Goal: Task Accomplishment & Management: Complete application form

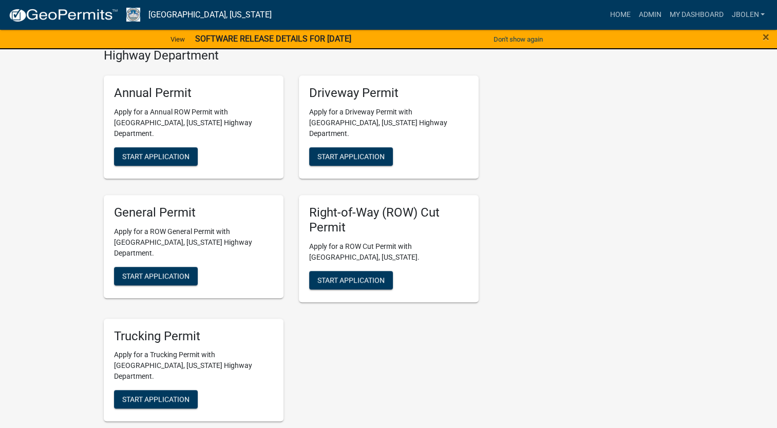
scroll to position [565, 0]
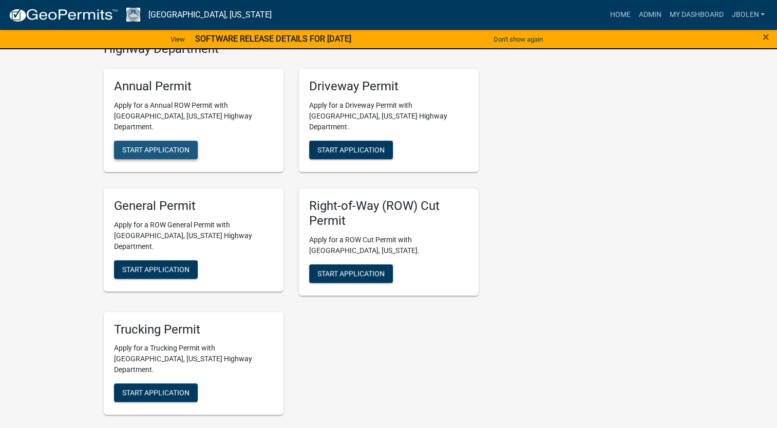
click at [179, 146] on span "Start Application" at bounding box center [155, 150] width 67 height 8
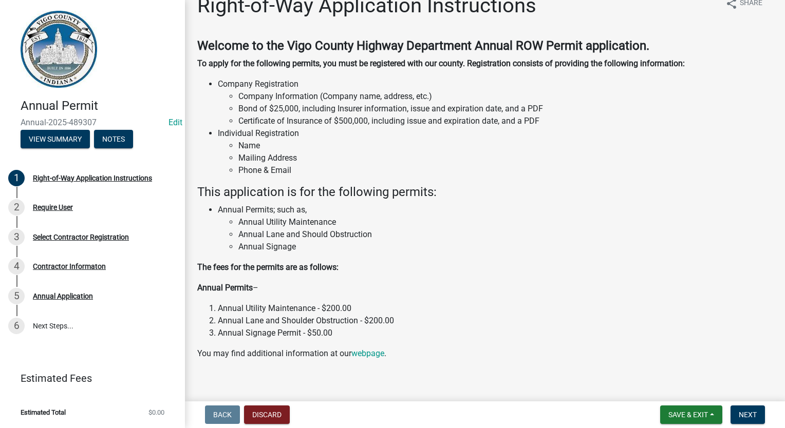
scroll to position [29, 0]
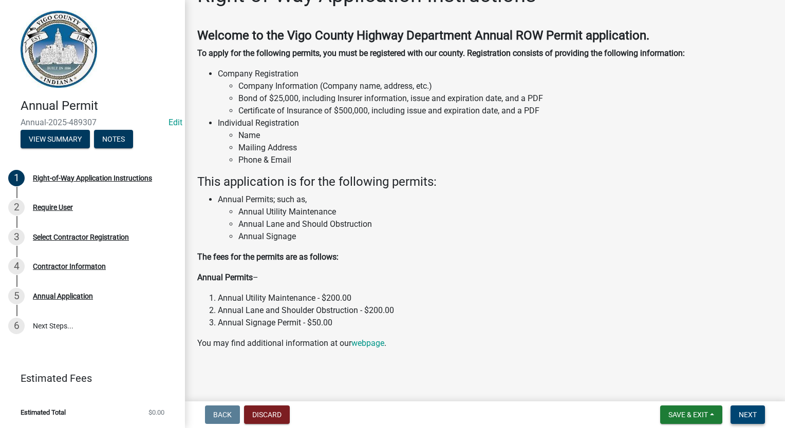
click at [753, 412] on span "Next" at bounding box center [748, 415] width 18 height 8
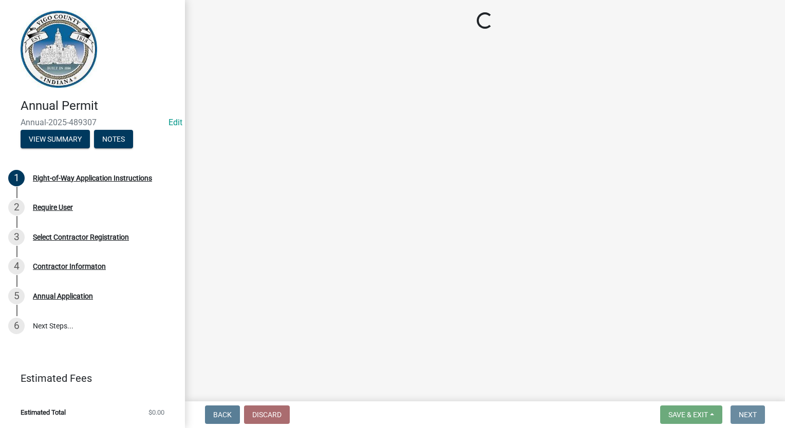
scroll to position [0, 0]
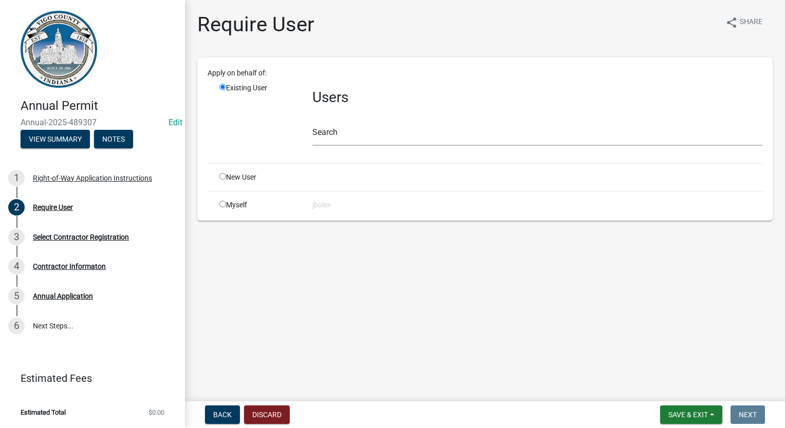
click at [219, 201] on input "radio" at bounding box center [222, 204] width 7 height 7
radio input "true"
radio input "false"
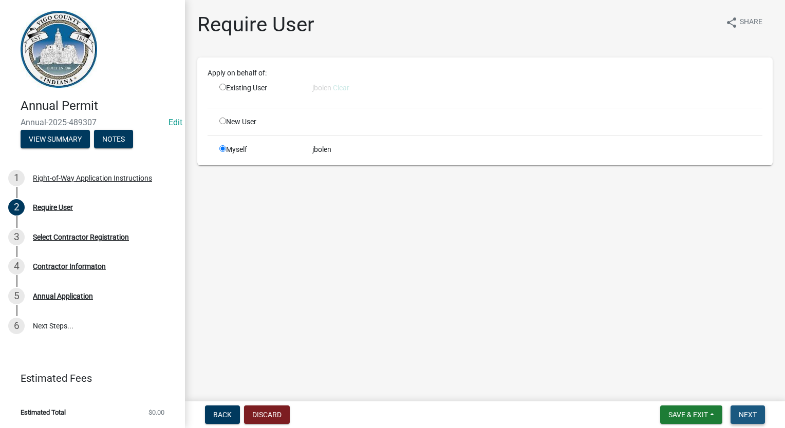
click at [742, 414] on span "Next" at bounding box center [748, 415] width 18 height 8
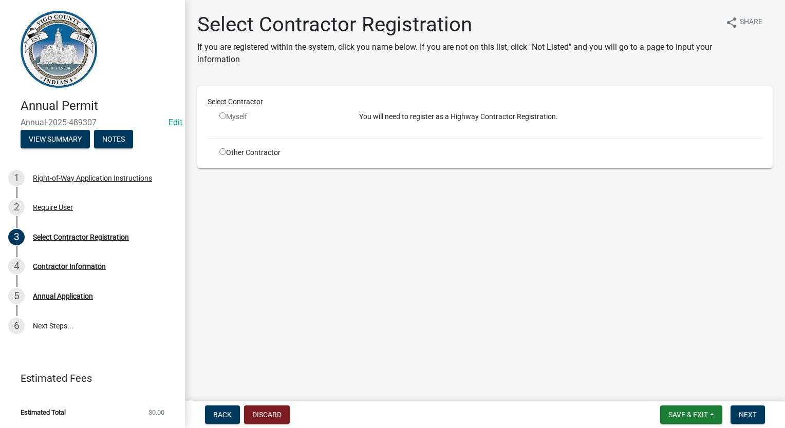
click at [223, 154] on input "radio" at bounding box center [222, 151] width 7 height 7
radio input "true"
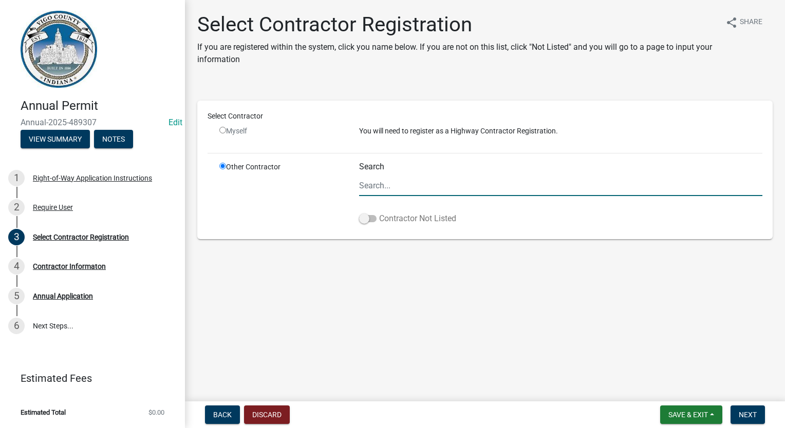
click at [362, 217] on span at bounding box center [367, 218] width 17 height 7
click at [379, 213] on input "Contractor Not Listed" at bounding box center [379, 213] width 0 height 0
click at [742, 408] on nav "Back Discard Save & Exit Save Save & Exit Next" at bounding box center [485, 415] width 600 height 27
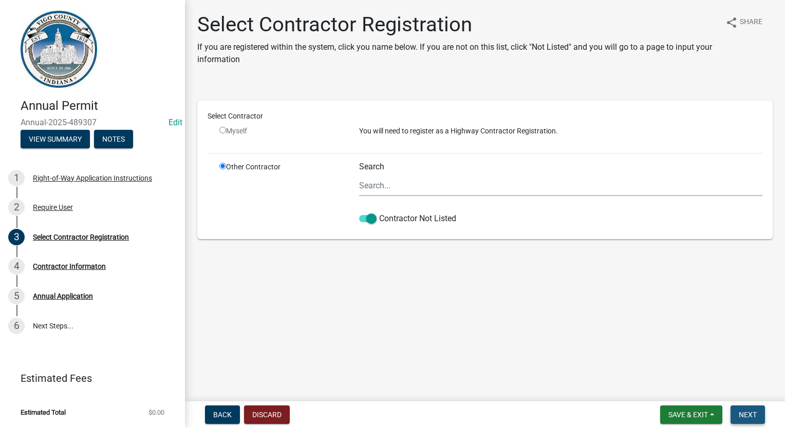
click at [742, 416] on span "Next" at bounding box center [748, 415] width 18 height 8
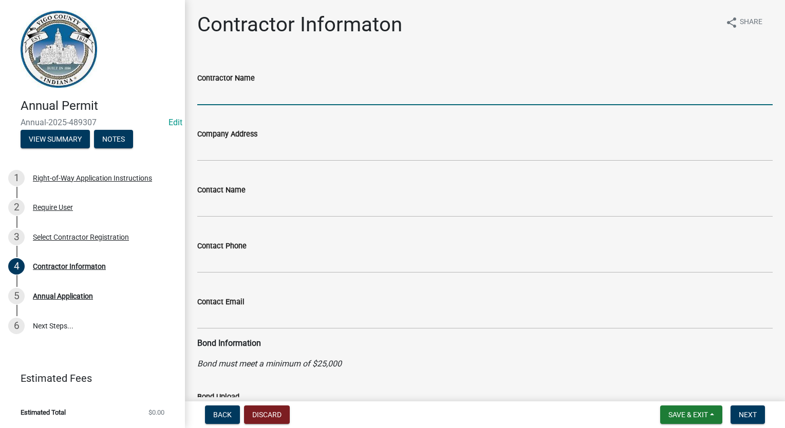
click at [212, 93] on input "Contractor Name" at bounding box center [484, 94] width 575 height 21
type input "JOINK"
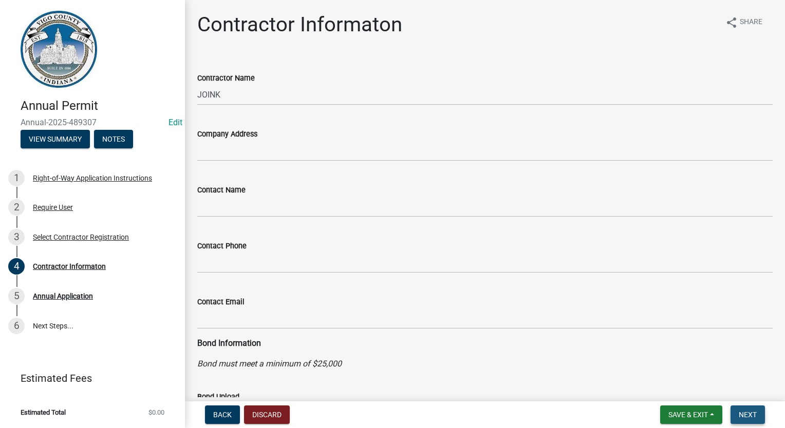
click at [756, 418] on span "Next" at bounding box center [748, 415] width 18 height 8
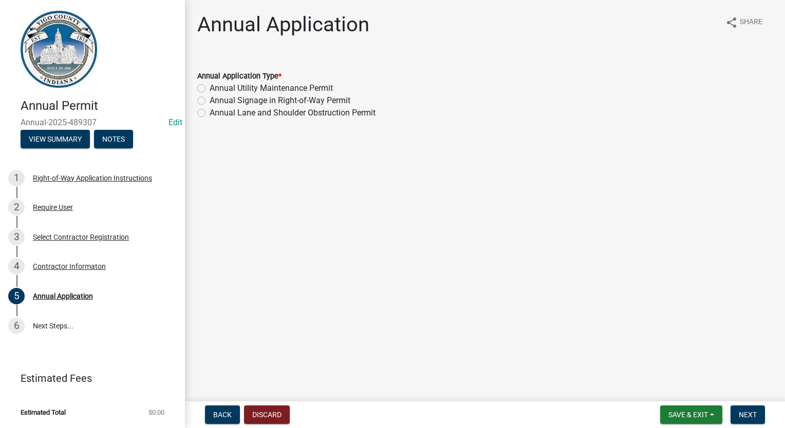
click at [210, 112] on label "Annual Lane and Shoulder Obstruction Permit" at bounding box center [293, 113] width 166 height 12
click at [210, 112] on input "Annual Lane and Shoulder Obstruction Permit" at bounding box center [213, 110] width 7 height 7
radio input "true"
click at [742, 411] on span "Next" at bounding box center [748, 415] width 18 height 8
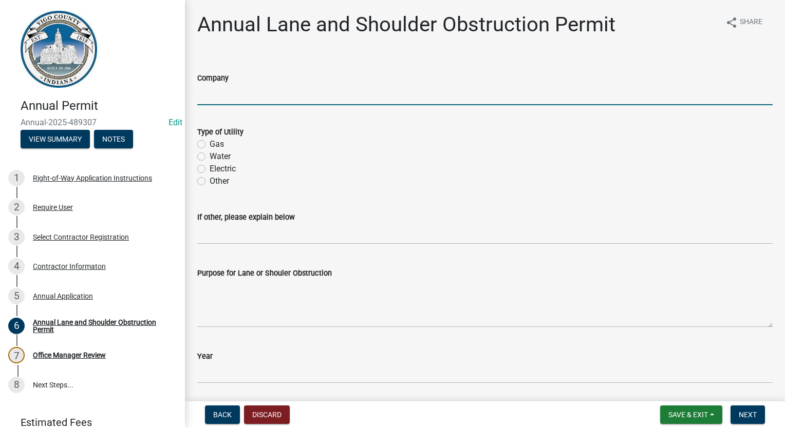
click at [210, 89] on input "Company" at bounding box center [484, 94] width 575 height 21
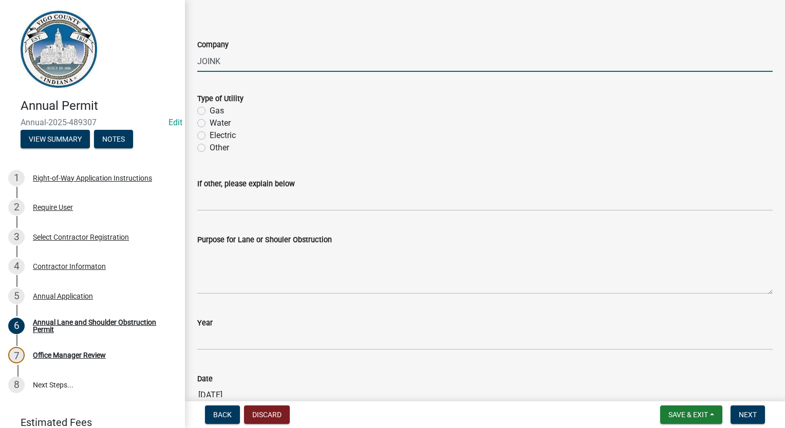
scroll to position [51, 0]
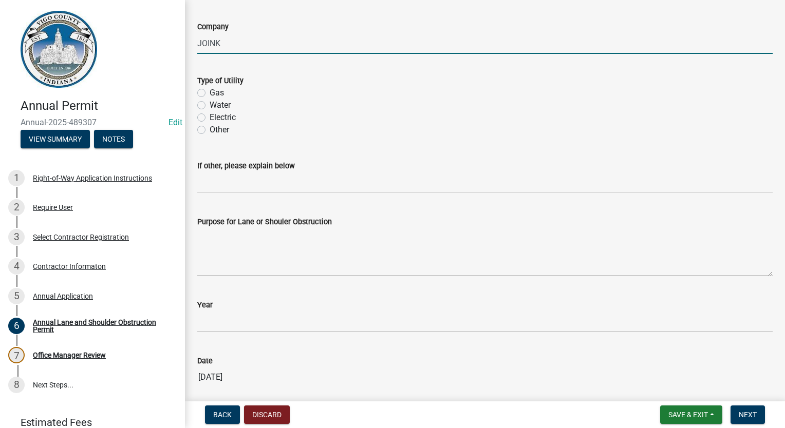
type input "JOINK"
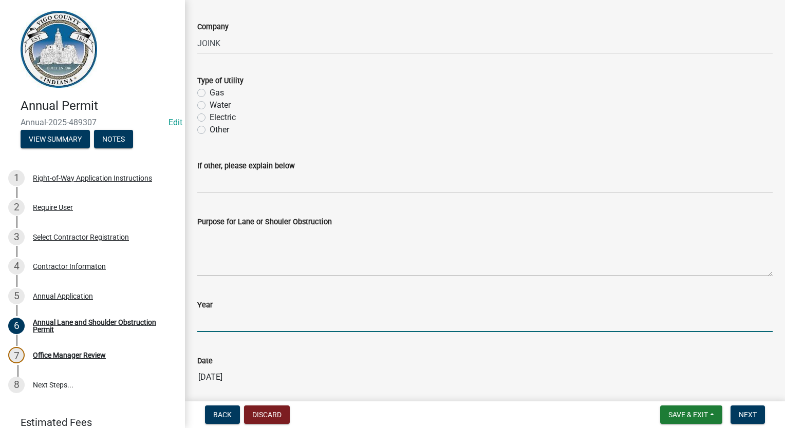
click at [262, 321] on input "Year" at bounding box center [484, 321] width 575 height 21
type input "[DATE]-[DATE]"
click at [770, 413] on div "Back Discard Save & Exit Save Save & Exit Next" at bounding box center [485, 415] width 584 height 18
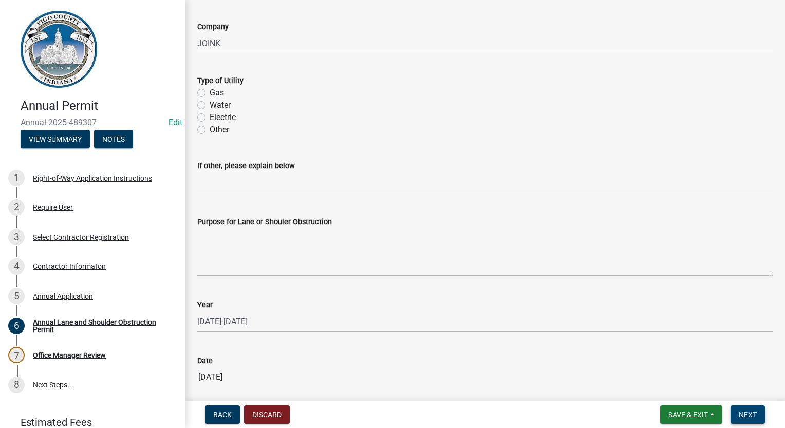
click at [757, 415] on button "Next" at bounding box center [748, 415] width 34 height 18
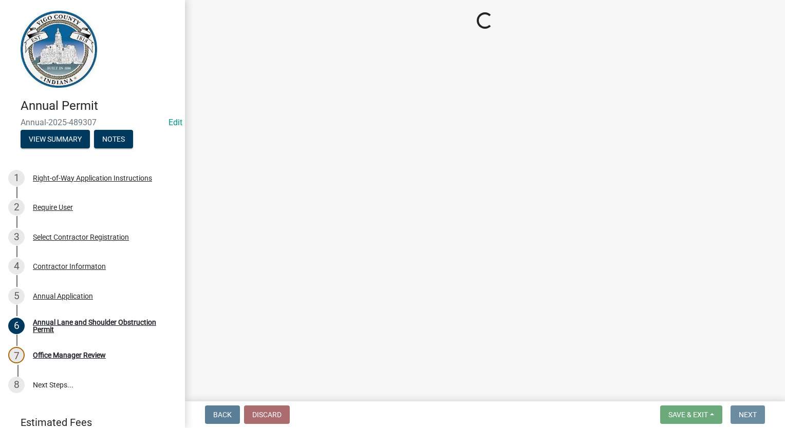
scroll to position [0, 0]
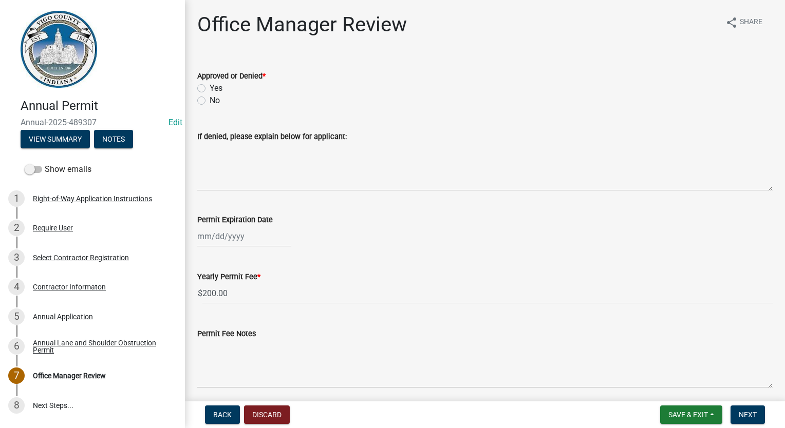
click at [210, 87] on label "Yes" at bounding box center [216, 88] width 13 height 12
click at [210, 87] on input "Yes" at bounding box center [213, 85] width 7 height 7
radio input "true"
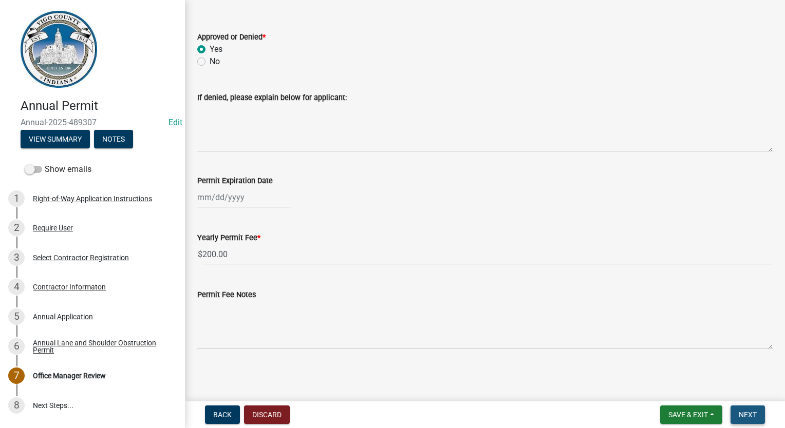
click at [737, 415] on button "Next" at bounding box center [748, 415] width 34 height 18
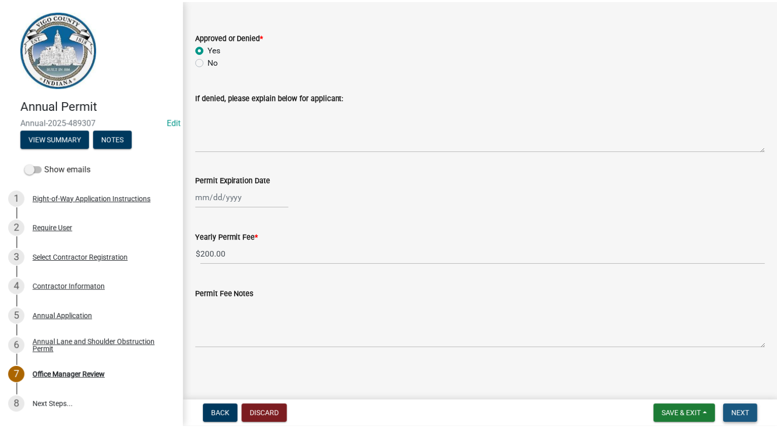
scroll to position [0, 0]
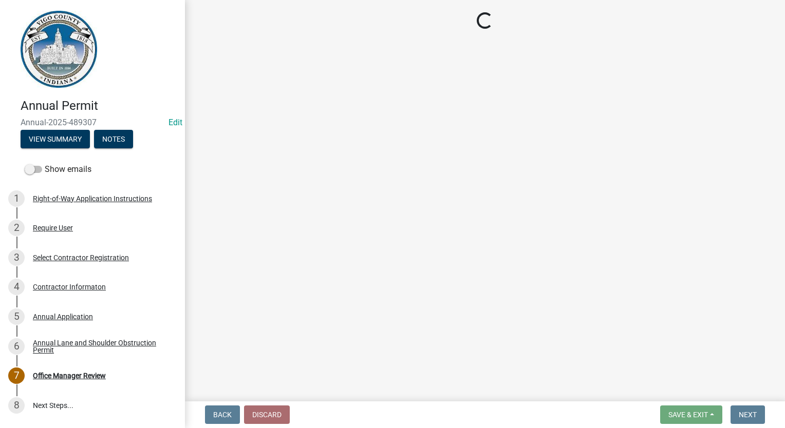
select select "3: 3"
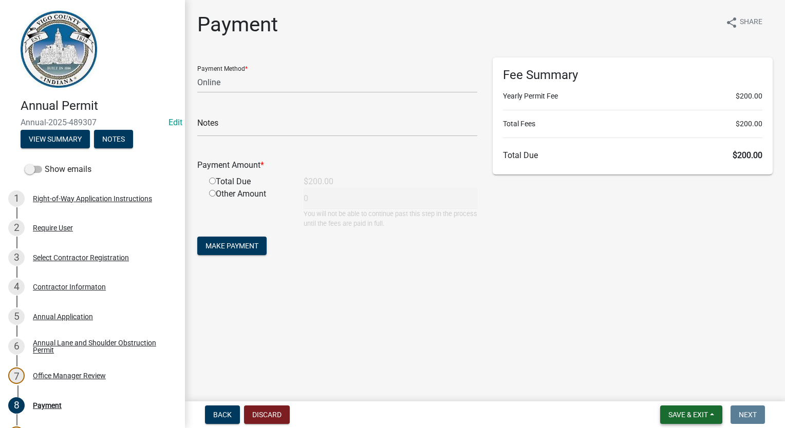
click at [687, 418] on span "Save & Exit" at bounding box center [688, 415] width 40 height 8
click at [686, 394] on button "Save & Exit" at bounding box center [681, 388] width 82 height 25
